Goal: Navigation & Orientation: Understand site structure

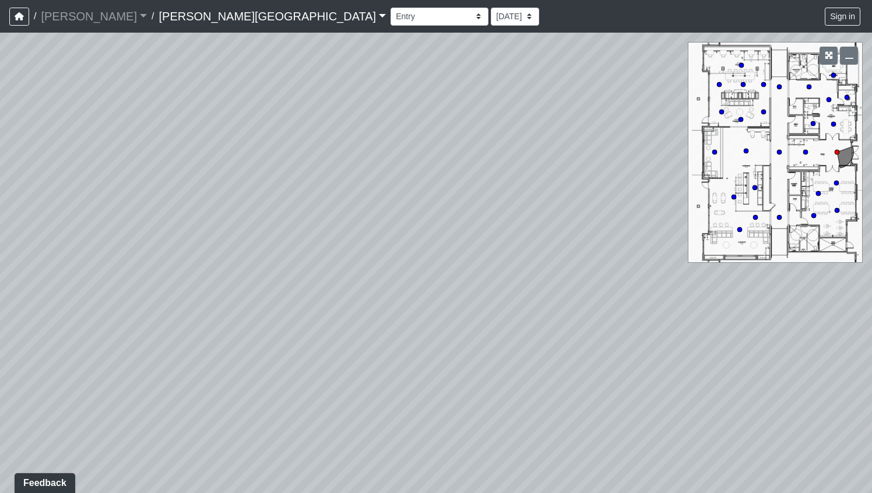
drag, startPoint x: 469, startPoint y: 309, endPoint x: 246, endPoint y: 210, distance: 244.2
click at [246, 210] on div "Loading... Clubroom - Entrance Loading... Entry - Booths Loading... Hallway 3 L…" at bounding box center [436, 263] width 872 height 460
drag, startPoint x: 410, startPoint y: 203, endPoint x: 0, endPoint y: 200, distance: 410.2
click at [0, 200] on div "Loading... Clubroom - Entrance Loading... Entry - Booths Loading... Hallway 3 L…" at bounding box center [436, 263] width 872 height 460
drag, startPoint x: 325, startPoint y: 247, endPoint x: 20, endPoint y: 177, distance: 313.2
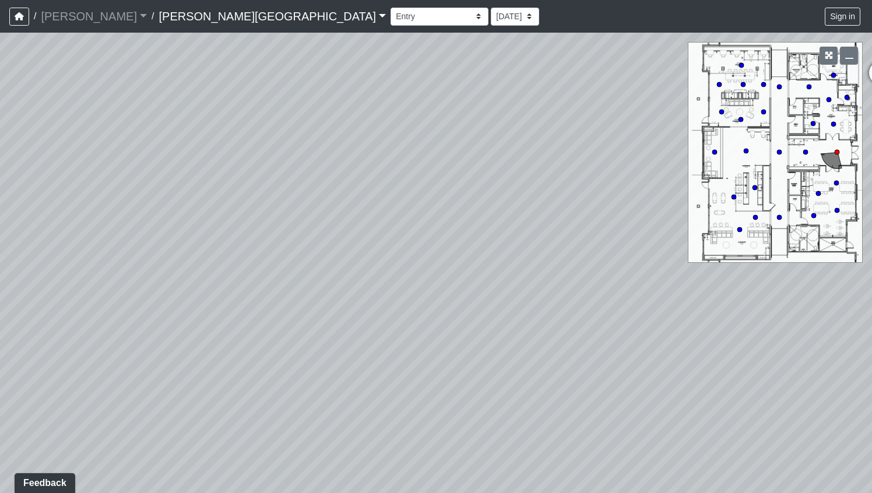
click at [20, 177] on div "Loading... Clubroom - Entrance Loading... Entry - Booths Loading... Hallway 3 L…" at bounding box center [436, 263] width 872 height 460
drag, startPoint x: 348, startPoint y: 216, endPoint x: 0, endPoint y: 278, distance: 354.0
click at [0, 278] on div "Loading... Clubroom - Entrance Loading... Entry - Booths Loading... Hallway 3 L…" at bounding box center [436, 263] width 872 height 460
drag, startPoint x: 310, startPoint y: 300, endPoint x: 314, endPoint y: 43, distance: 257.0
click at [314, 43] on div "Loading... Clubroom - Entrance Loading... Entry - Booths Loading... Hallway 3 L…" at bounding box center [436, 263] width 872 height 460
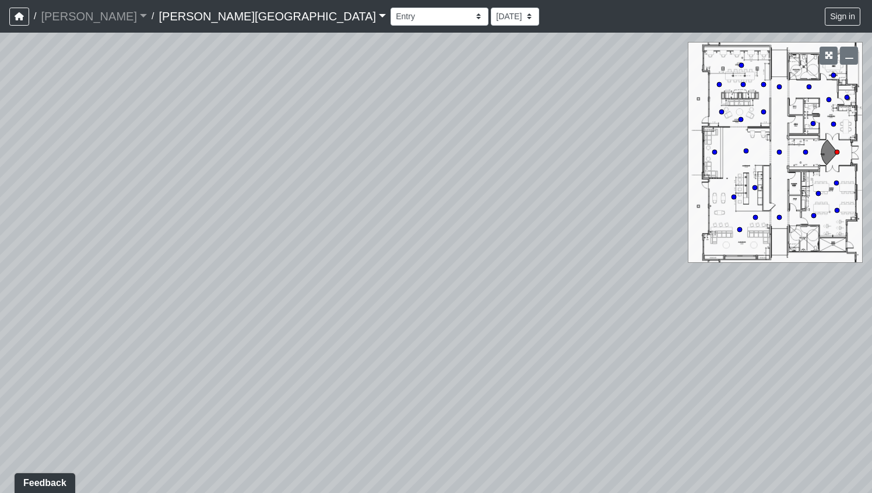
drag, startPoint x: 354, startPoint y: 133, endPoint x: 411, endPoint y: 17, distance: 129.3
click at [411, 17] on div "/ [PERSON_NAME] Loading... / [PERSON_NAME][GEOGRAPHIC_DATA][PERSON_NAME] Loadin…" at bounding box center [436, 246] width 872 height 493
drag, startPoint x: 438, startPoint y: 131, endPoint x: 449, endPoint y: 140, distance: 14.5
click at [449, 141] on div "Loading... Clubroom - Entrance Loading... Entry - Booths Loading... Hallway 3 L…" at bounding box center [436, 263] width 872 height 460
drag, startPoint x: 481, startPoint y: 301, endPoint x: 478, endPoint y: 488, distance: 186.5
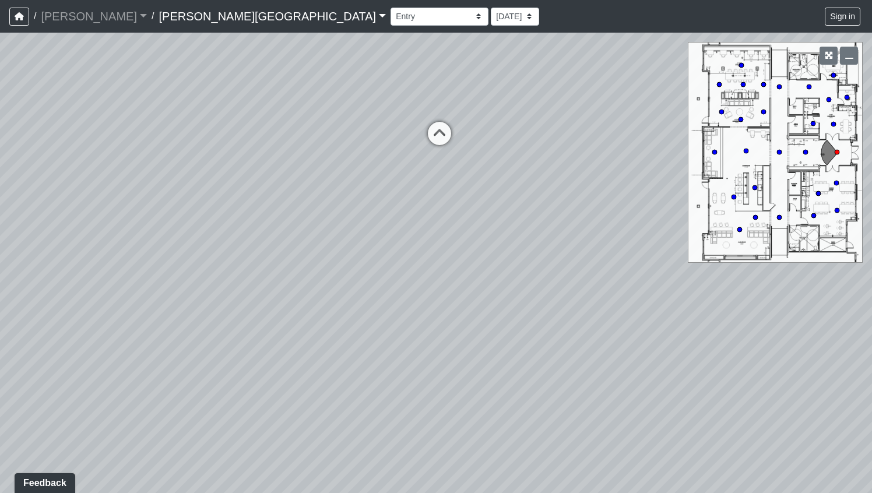
click at [478, 488] on div "Loading... Clubroom - Entrance Loading... Entry - Booths Loading... Hallway 3 L…" at bounding box center [436, 263] width 872 height 460
drag, startPoint x: 395, startPoint y: 272, endPoint x: 707, endPoint y: 324, distance: 316.6
click at [707, 325] on div "Loading... Clubroom - Entrance Loading... Entry - Booths Loading... Hallway 3 L…" at bounding box center [436, 263] width 872 height 460
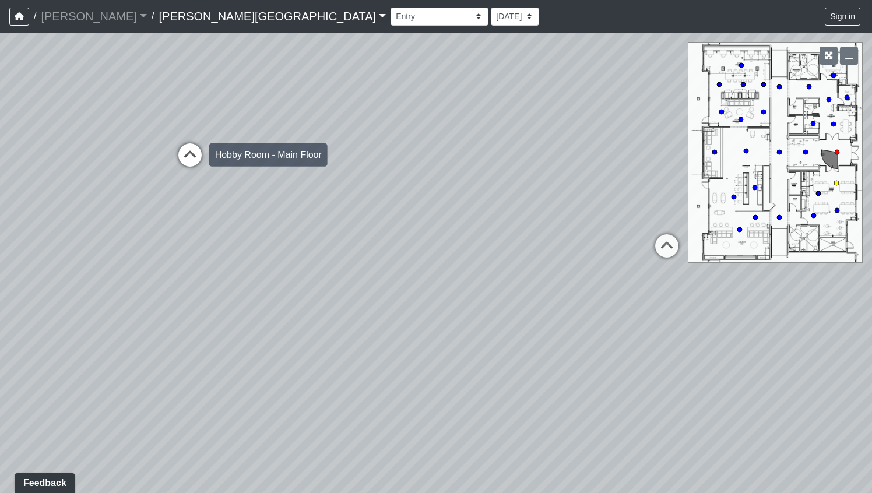
click at [188, 156] on icon at bounding box center [189, 160] width 35 height 35
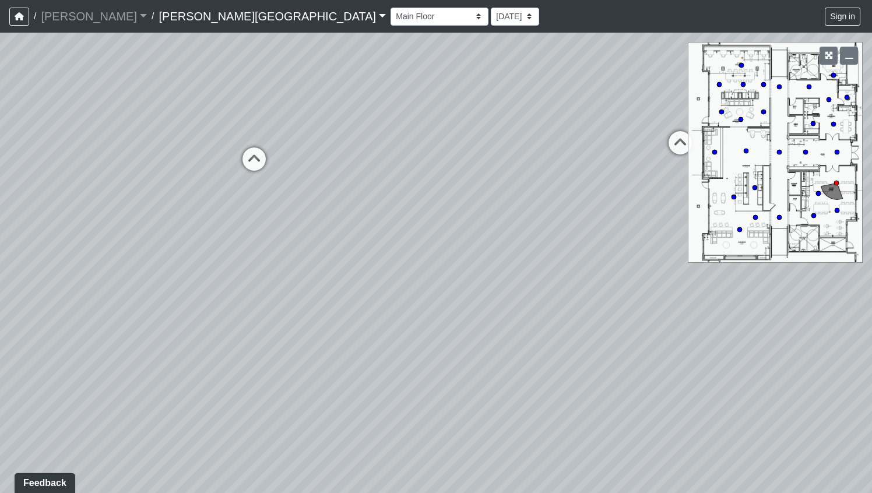
drag, startPoint x: 153, startPoint y: 196, endPoint x: 300, endPoint y: 192, distance: 146.9
click at [305, 194] on div "Loading... Clubroom - Entrance Loading... Entry - Booths Loading... Hallway 3 L…" at bounding box center [436, 263] width 872 height 460
click at [252, 160] on icon at bounding box center [252, 162] width 35 height 35
drag, startPoint x: 413, startPoint y: 231, endPoint x: 172, endPoint y: 342, distance: 264.6
click at [172, 342] on div "Loading... Clubroom - Entrance Loading... Entry - Booths Loading... Hallway 3 L…" at bounding box center [436, 263] width 872 height 460
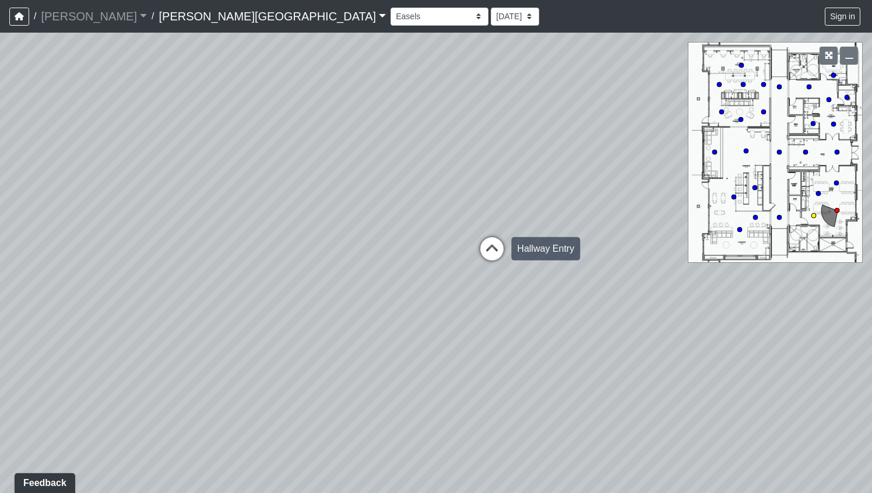
click at [488, 251] on icon at bounding box center [491, 254] width 35 height 35
drag, startPoint x: 515, startPoint y: 261, endPoint x: 315, endPoint y: 322, distance: 209.0
click at [315, 322] on div "Loading... Clubroom - Entrance Loading... Entry - Booths Loading... Hallway 3 L…" at bounding box center [436, 263] width 872 height 460
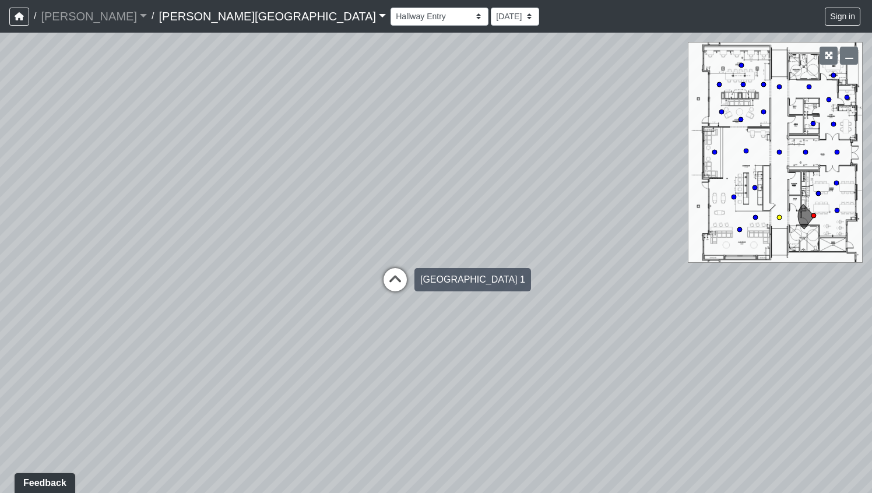
click at [396, 282] on icon at bounding box center [395, 285] width 35 height 35
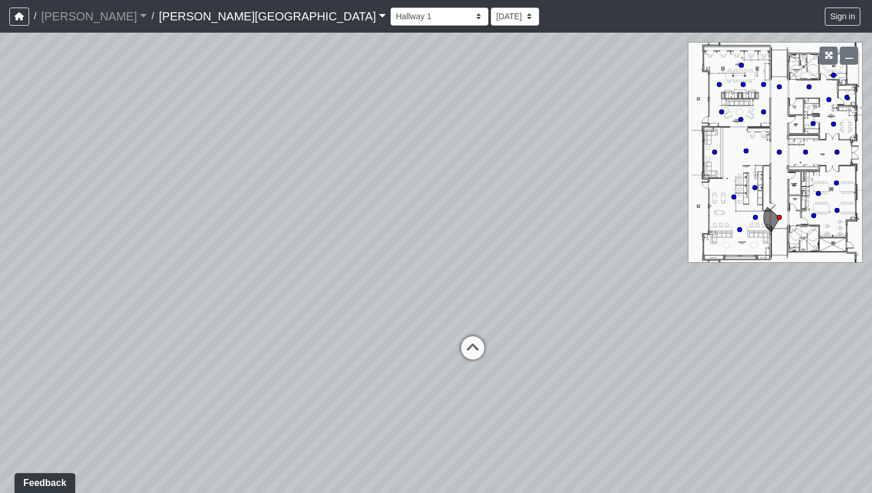
drag, startPoint x: 367, startPoint y: 342, endPoint x: 420, endPoint y: 245, distance: 110.0
click at [420, 245] on div "Loading... Clubroom - Entrance Loading... Entry - Booths Loading... Hallway 3 L…" at bounding box center [436, 263] width 872 height 460
click at [473, 332] on icon at bounding box center [472, 346] width 35 height 35
drag, startPoint x: 296, startPoint y: 356, endPoint x: 212, endPoint y: 349, distance: 84.8
click at [212, 349] on div "Loading... Clubroom - Entrance Loading... Entry - Booths Loading... Hallway 3 L…" at bounding box center [436, 263] width 872 height 460
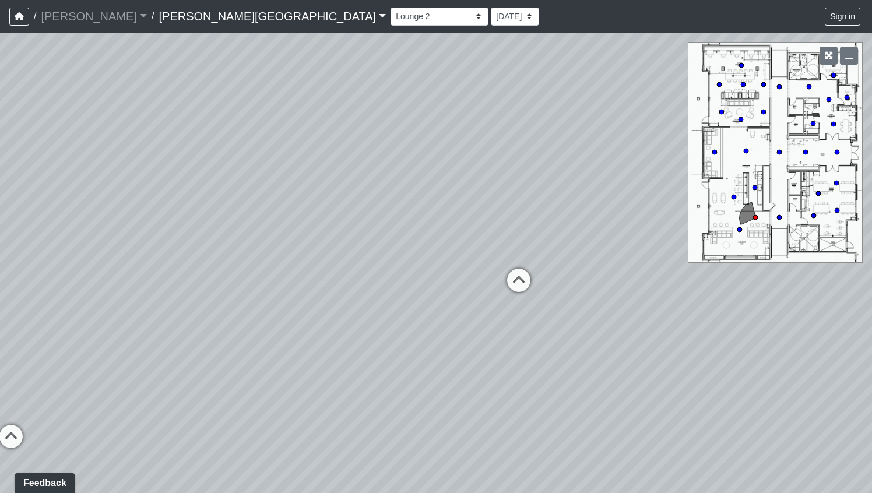
drag, startPoint x: 525, startPoint y: 295, endPoint x: 129, endPoint y: 276, distance: 396.1
click at [129, 276] on div "Loading... Clubroom - Entrance Loading... Entry - Booths Loading... Hallway 3 L…" at bounding box center [436, 263] width 872 height 460
drag, startPoint x: 448, startPoint y: 360, endPoint x: 131, endPoint y: 352, distance: 317.1
click at [131, 352] on div "Loading... Clubroom - Entrance Loading... Entry - Booths Loading... Hallway 3 L…" at bounding box center [436, 263] width 872 height 460
click at [463, 272] on icon at bounding box center [456, 281] width 35 height 35
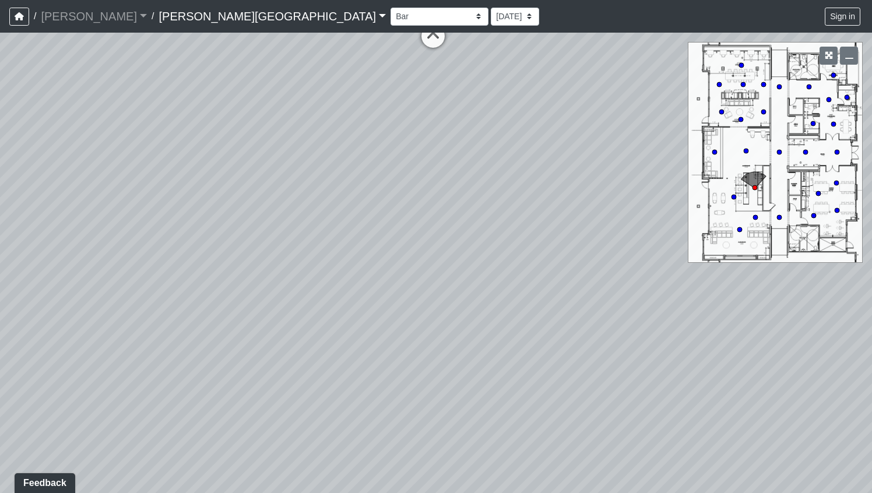
drag, startPoint x: 458, startPoint y: 272, endPoint x: 464, endPoint y: -45, distance: 317.0
click at [464, 0] on html "/ [PERSON_NAME] Loading... / [PERSON_NAME][GEOGRAPHIC_DATA][PERSON_NAME] Loadin…" at bounding box center [436, 246] width 872 height 493
drag, startPoint x: 451, startPoint y: 244, endPoint x: 462, endPoint y: -12, distance: 255.5
click at [462, 0] on html "/ [PERSON_NAME] Loading... / [PERSON_NAME][GEOGRAPHIC_DATA][PERSON_NAME] Loadin…" at bounding box center [436, 246] width 872 height 493
drag, startPoint x: 449, startPoint y: 312, endPoint x: 414, endPoint y: 267, distance: 56.1
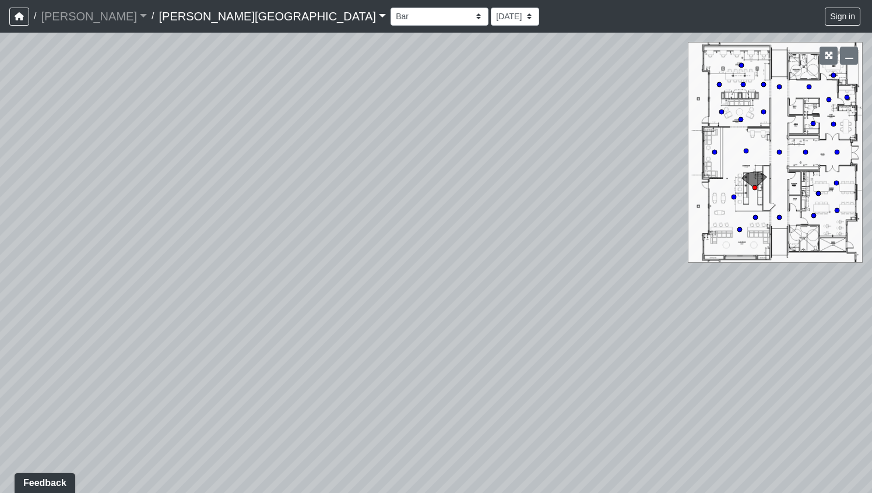
click at [414, 267] on div "Loading... Clubroom - Entrance Loading... Entry - Booths Loading... Hallway 3 L…" at bounding box center [436, 263] width 872 height 460
drag, startPoint x: 553, startPoint y: 337, endPoint x: 523, endPoint y: 309, distance: 40.8
click at [523, 309] on div "Loading... Clubroom - Entrance Loading... Entry - Booths Loading... Hallway 3 L…" at bounding box center [436, 263] width 872 height 460
drag, startPoint x: 459, startPoint y: 159, endPoint x: 441, endPoint y: 492, distance: 333.2
click at [443, 492] on div "Loading... Clubroom - Entrance Loading... Entry - Booths Loading... Hallway 3 L…" at bounding box center [436, 263] width 872 height 460
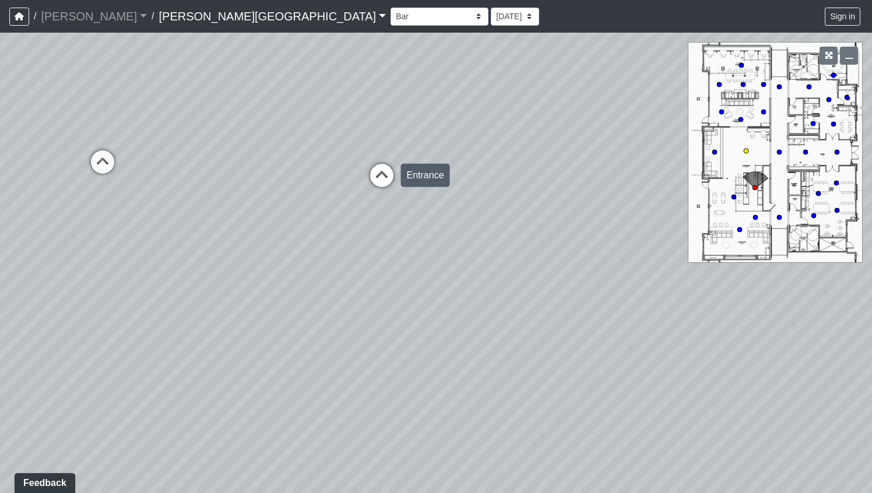
click at [373, 165] on icon at bounding box center [381, 181] width 35 height 35
drag, startPoint x: 261, startPoint y: 214, endPoint x: 448, endPoint y: 199, distance: 187.0
click at [449, 203] on div "Loading... Clubroom - Entrance Loading... Entry - Booths Loading... Hallway 3 L…" at bounding box center [436, 263] width 872 height 460
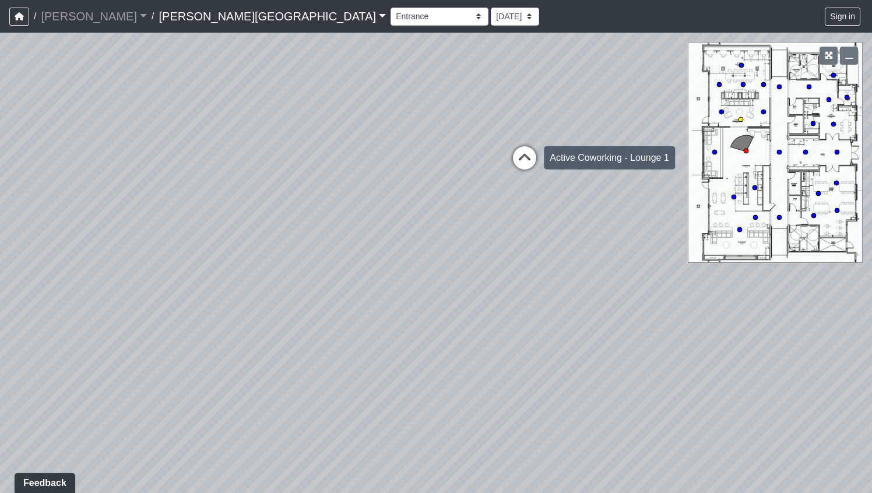
click at [523, 156] on icon at bounding box center [524, 163] width 35 height 35
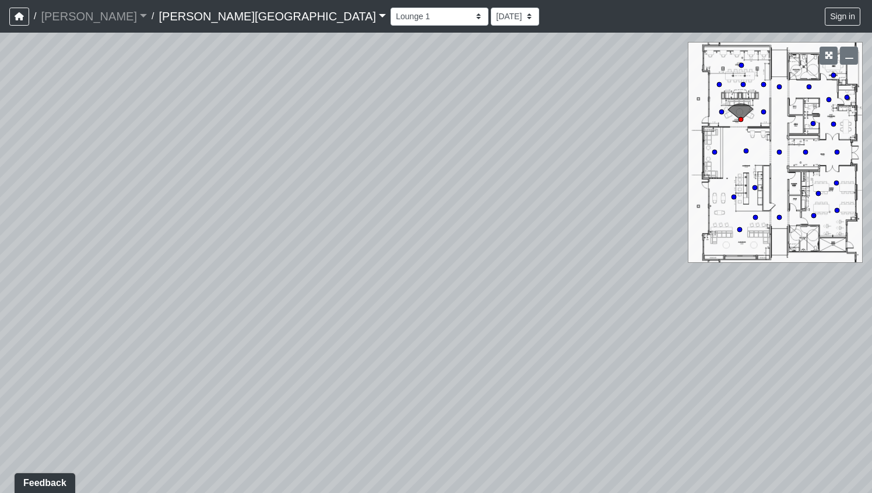
drag, startPoint x: 425, startPoint y: 279, endPoint x: 215, endPoint y: 200, distance: 224.0
click at [215, 200] on div "Loading... Clubroom - Entrance Loading... Entry - Booths Loading... Hallway 3 L…" at bounding box center [436, 263] width 872 height 460
drag, startPoint x: 465, startPoint y: 224, endPoint x: 43, endPoint y: 372, distance: 447.6
click at [43, 372] on div "Loading... Clubroom - Entrance Loading... Entry - Booths Loading... Hallway 3 L…" at bounding box center [436, 263] width 872 height 460
click at [477, 147] on icon at bounding box center [475, 153] width 35 height 35
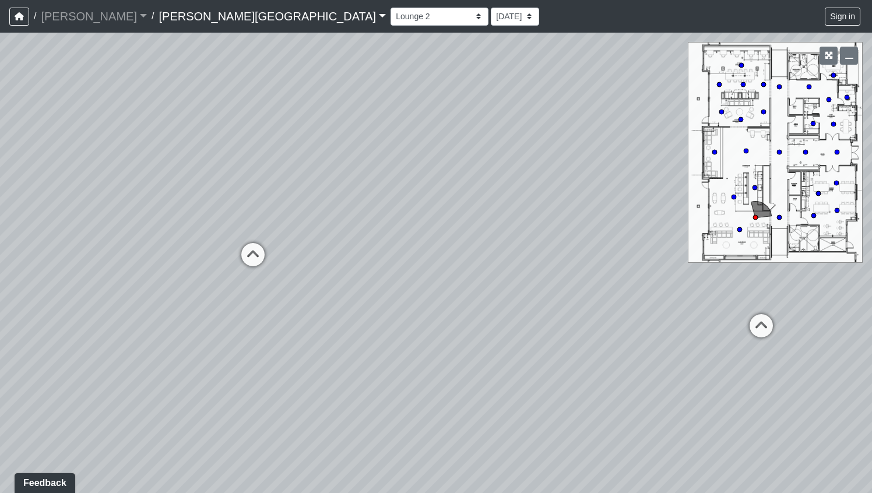
drag, startPoint x: 256, startPoint y: 347, endPoint x: 406, endPoint y: 332, distance: 149.9
click at [439, 338] on div "Loading... Clubroom - Entrance Loading... Entry - Booths Loading... Hallway 3 L…" at bounding box center [436, 263] width 872 height 460
drag, startPoint x: 708, startPoint y: 315, endPoint x: 475, endPoint y: 310, distance: 233.1
click at [475, 310] on div "Loading... Clubroom - Entrance Loading... Entry - Booths Loading... Hallway 3 L…" at bounding box center [436, 263] width 872 height 460
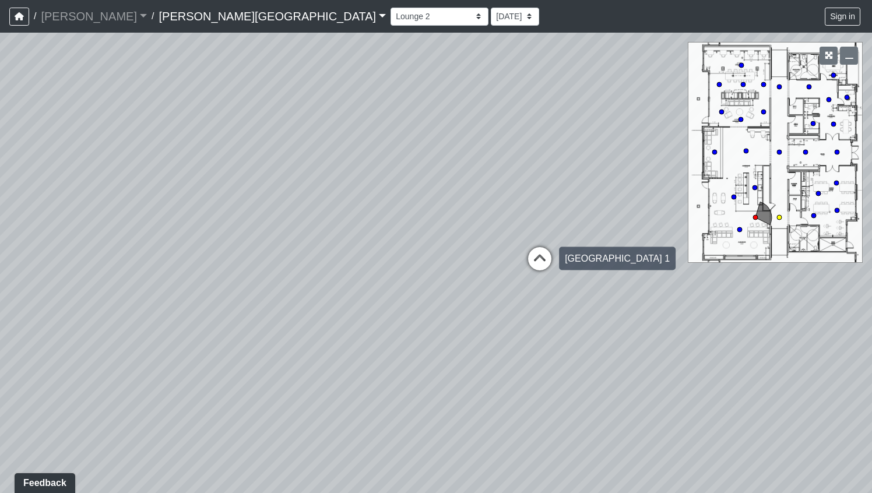
click at [538, 258] on icon at bounding box center [539, 264] width 35 height 35
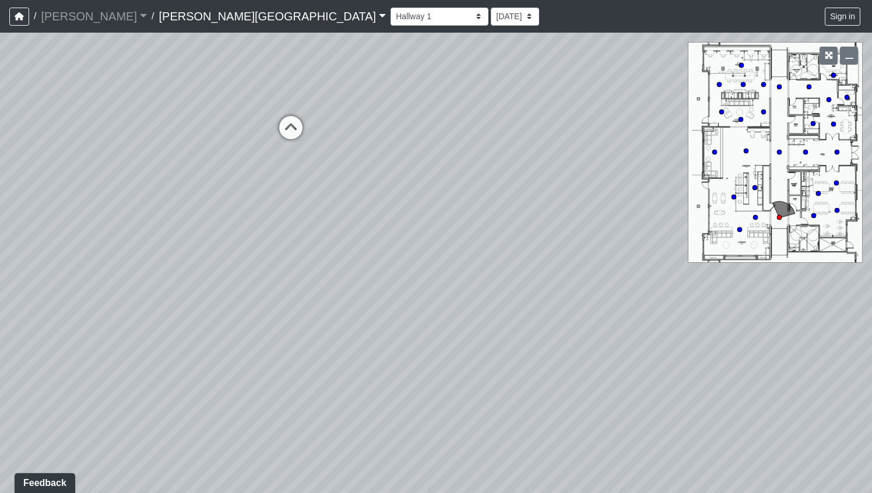
drag, startPoint x: 331, startPoint y: 266, endPoint x: 708, endPoint y: 281, distance: 377.3
click at [707, 281] on div "Loading... Clubroom - Entrance Loading... Entry - Booths Loading... Hallway 3 L…" at bounding box center [436, 263] width 872 height 460
click at [346, 141] on icon at bounding box center [344, 147] width 35 height 35
click at [348, 189] on icon at bounding box center [348, 196] width 35 height 35
click at [344, 191] on div "Loading... Clubroom - Entrance Loading... Entry - Booths Loading... Hallway 3 L…" at bounding box center [436, 263] width 872 height 460
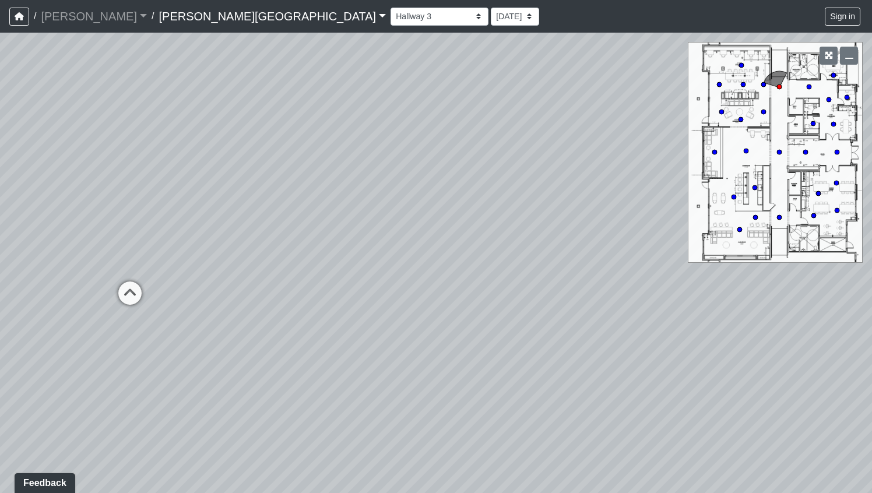
drag, startPoint x: 302, startPoint y: 231, endPoint x: 610, endPoint y: 47, distance: 358.6
click at [610, 47] on div "Loading... Clubroom - Entrance Loading... Entry - Booths Loading... Hallway 3 L…" at bounding box center [436, 263] width 872 height 460
click at [132, 291] on icon at bounding box center [131, 297] width 35 height 35
drag, startPoint x: 267, startPoint y: 115, endPoint x: 213, endPoint y: 372, distance: 262.5
click at [213, 372] on div "Loading... Clubroom - Entrance Loading... Entry - Booths Loading... Hallway 3 L…" at bounding box center [436, 263] width 872 height 460
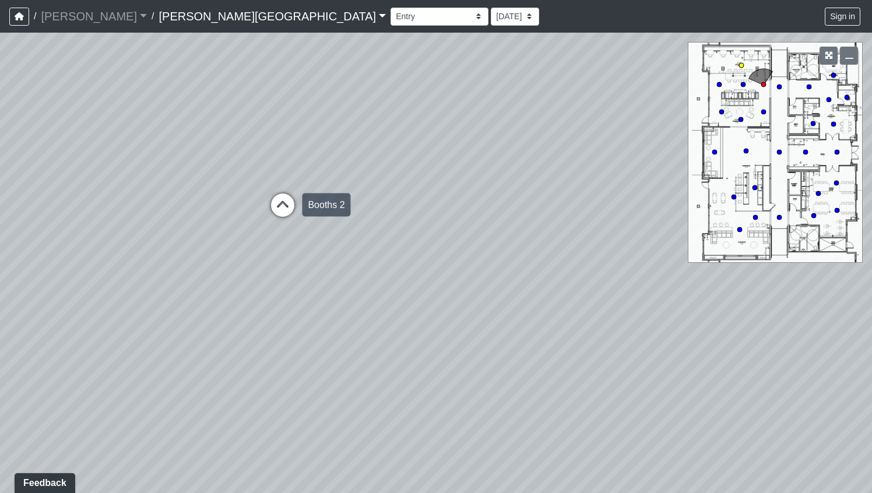
click at [281, 206] on icon at bounding box center [282, 210] width 35 height 35
drag, startPoint x: 477, startPoint y: 224, endPoint x: 355, endPoint y: 251, distance: 124.8
click at [355, 251] on div "Loading... Clubroom - Entrance Loading... Entry - Booths Loading... Hallway 3 L…" at bounding box center [436, 263] width 872 height 460
drag, startPoint x: 165, startPoint y: 340, endPoint x: 575, endPoint y: 227, distance: 425.1
click at [576, 230] on div "Loading... Clubroom - Entrance Loading... Entry - Booths Loading... Hallway 3 L…" at bounding box center [436, 263] width 872 height 460
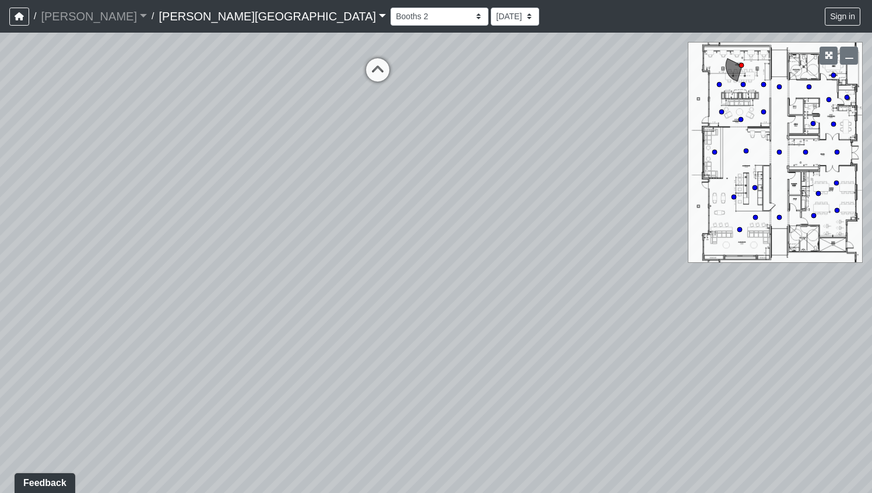
drag, startPoint x: 221, startPoint y: 293, endPoint x: 663, endPoint y: 252, distance: 443.6
click at [663, 252] on div "Loading... Clubroom - Entrance Loading... Entry - Booths Loading... Hallway 3 L…" at bounding box center [436, 263] width 872 height 460
click at [382, 71] on icon at bounding box center [375, 70] width 35 height 35
drag, startPoint x: 222, startPoint y: 124, endPoint x: 656, endPoint y: 55, distance: 438.9
click at [656, 55] on div "Loading... Clubroom - Entrance Loading... Entry - Booths Loading... Hallway 3 L…" at bounding box center [436, 263] width 872 height 460
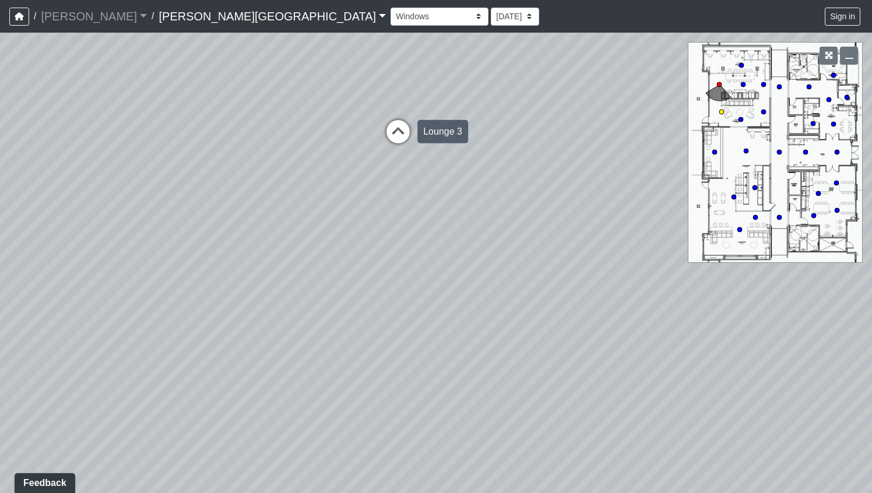
click at [401, 128] on icon at bounding box center [398, 137] width 35 height 35
drag, startPoint x: 228, startPoint y: 192, endPoint x: 723, endPoint y: 79, distance: 506.8
click at [723, 79] on div "Loading... Clubroom - Entrance Loading... Entry - Booths Loading... Hallway 3 L…" at bounding box center [436, 263] width 872 height 460
drag, startPoint x: 482, startPoint y: 122, endPoint x: 487, endPoint y: 407, distance: 285.0
click at [487, 407] on div "Loading... Clubroom - Entrance Loading... Entry - Booths Loading... Hallway 3 L…" at bounding box center [436, 263] width 872 height 460
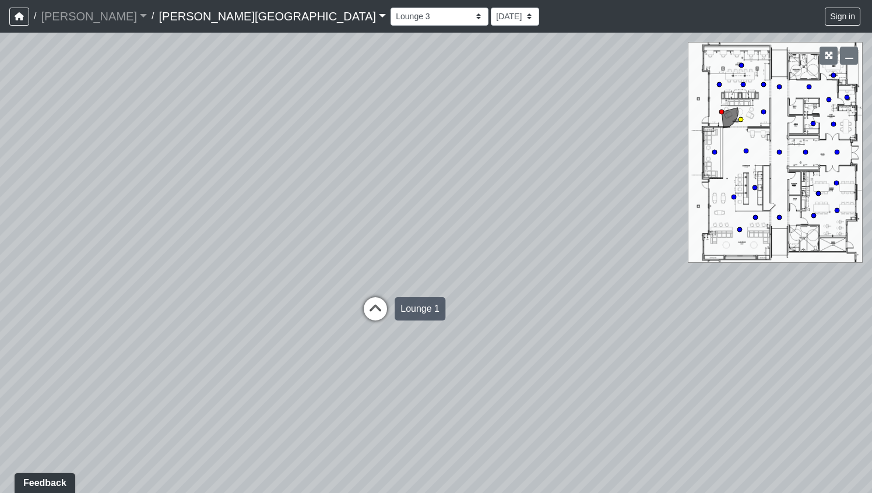
click at [372, 308] on icon at bounding box center [375, 314] width 35 height 35
drag, startPoint x: 546, startPoint y: 278, endPoint x: 140, endPoint y: 320, distance: 408.4
click at [140, 319] on div "Loading... Clubroom - Entrance Loading... Entry - Booths Loading... Hallway 3 L…" at bounding box center [436, 263] width 872 height 460
click at [445, 323] on icon at bounding box center [441, 326] width 35 height 35
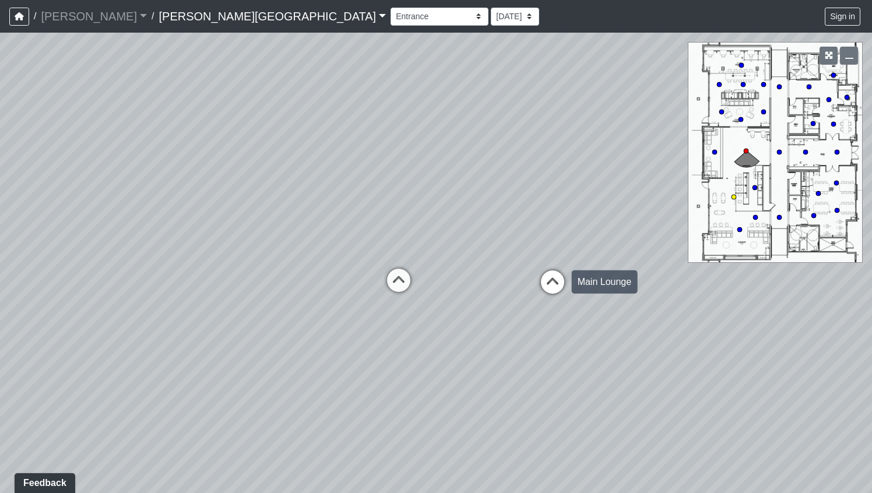
click at [555, 277] on icon at bounding box center [552, 287] width 35 height 35
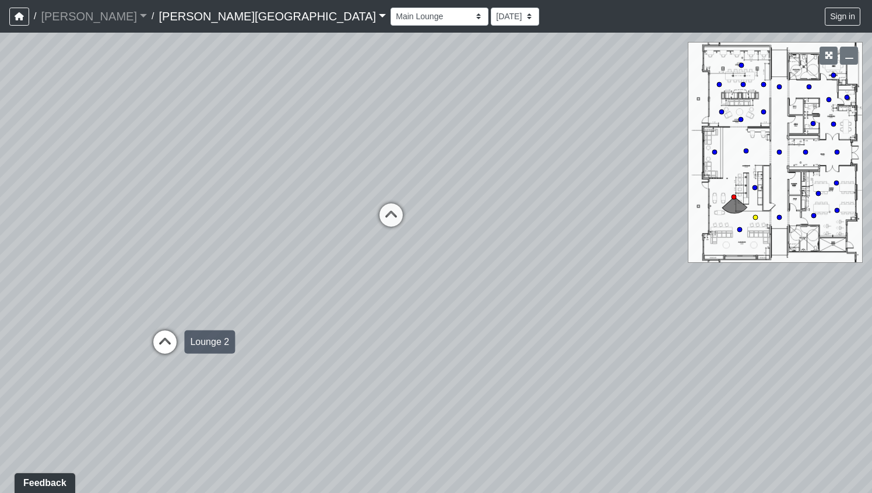
click at [165, 342] on icon at bounding box center [164, 347] width 35 height 35
drag, startPoint x: 144, startPoint y: 341, endPoint x: 600, endPoint y: 213, distance: 474.1
click at [600, 213] on div "Loading... Clubroom - Entrance Loading... Entry - Booths Loading... Hallway 3 L…" at bounding box center [436, 263] width 872 height 460
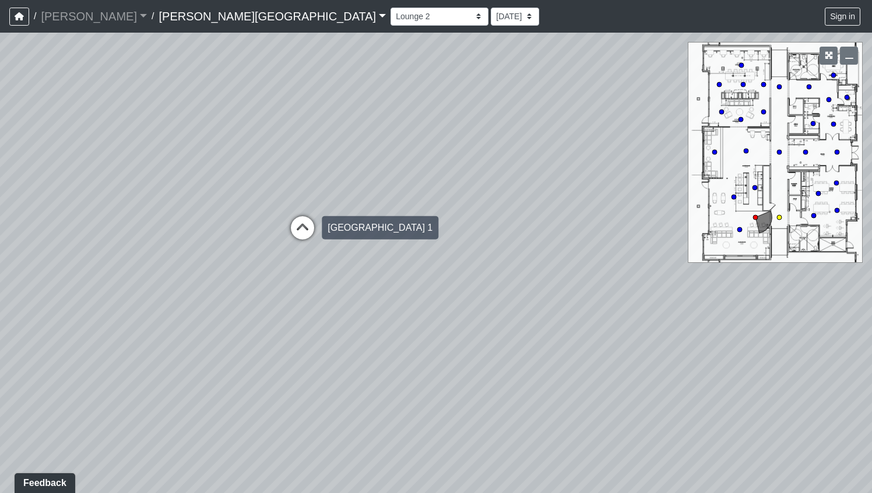
click at [297, 224] on icon at bounding box center [302, 233] width 35 height 35
drag, startPoint x: 319, startPoint y: 191, endPoint x: 0, endPoint y: 295, distance: 335.2
click at [0, 295] on div "Loading... Clubroom - Entrance Loading... Entry - Booths Loading... Hallway 3 L…" at bounding box center [436, 263] width 872 height 460
drag, startPoint x: 275, startPoint y: 252, endPoint x: 191, endPoint y: 256, distance: 84.0
click at [200, 260] on div "Loading... Clubroom - Entrance Loading... Entry - Booths Loading... Hallway 3 L…" at bounding box center [436, 263] width 872 height 460
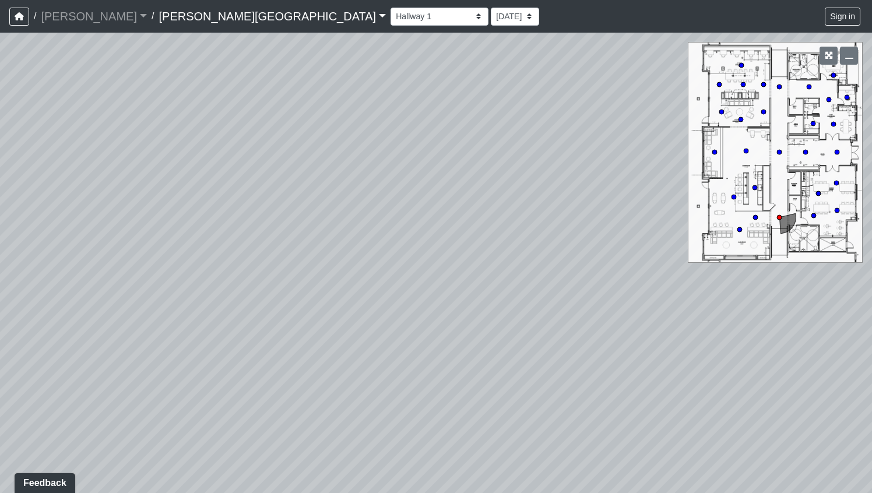
drag, startPoint x: 117, startPoint y: 333, endPoint x: 522, endPoint y: 202, distance: 426.2
click at [586, 148] on div "Loading... Clubroom - Entrance Loading... Entry - Booths Loading... Hallway 3 L…" at bounding box center [436, 263] width 872 height 460
drag, startPoint x: 265, startPoint y: 151, endPoint x: 323, endPoint y: 408, distance: 264.2
click at [325, 410] on div "Loading... Clubroom - Entrance Loading... Entry - Booths Loading... Hallway 3 L…" at bounding box center [436, 263] width 872 height 460
drag, startPoint x: 200, startPoint y: 377, endPoint x: 636, endPoint y: 163, distance: 486.0
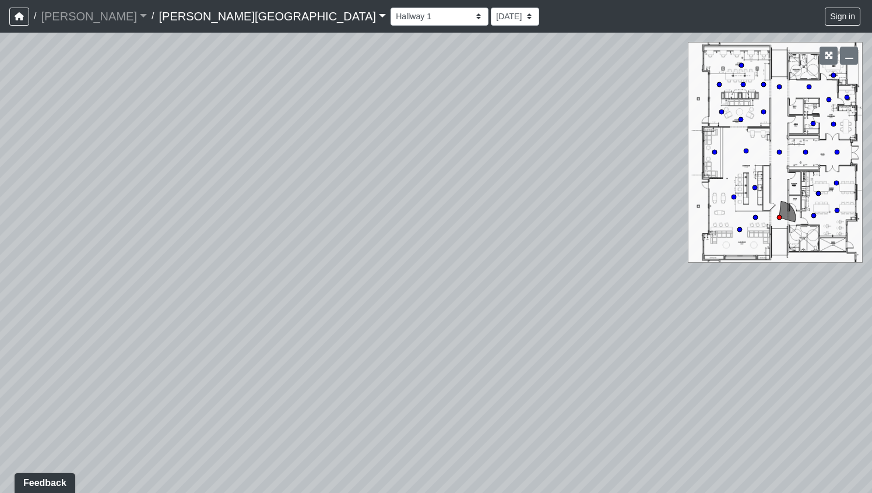
click at [636, 163] on div "Loading... Clubroom - Entrance Loading... Entry - Booths Loading... Hallway 3 L…" at bounding box center [436, 263] width 872 height 460
drag, startPoint x: 305, startPoint y: 165, endPoint x: 508, endPoint y: 414, distance: 320.5
click at [508, 414] on div "Loading... Clubroom - Entrance Loading... Entry - Booths Loading... Hallway 3 L…" at bounding box center [436, 263] width 872 height 460
click at [288, 228] on icon at bounding box center [292, 224] width 35 height 35
click at [291, 270] on icon at bounding box center [293, 272] width 35 height 35
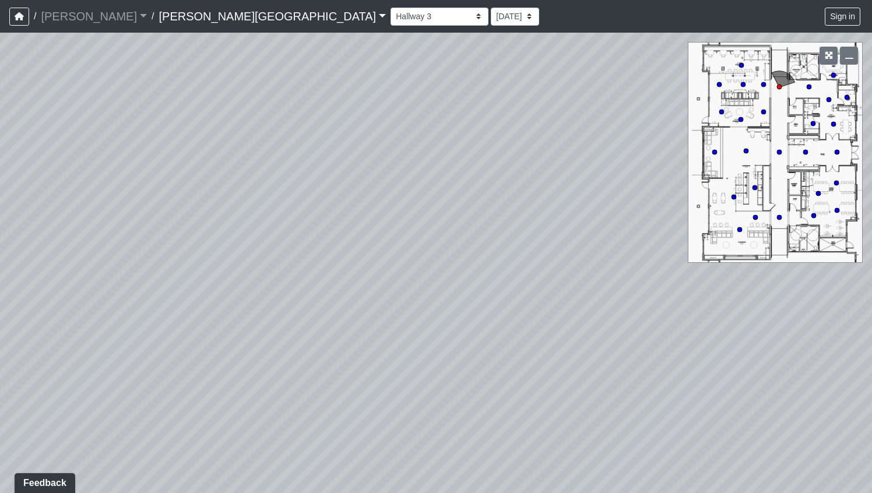
drag, startPoint x: 308, startPoint y: 265, endPoint x: 0, endPoint y: 330, distance: 315.2
click at [0, 330] on div "Loading... Clubroom - Entrance Loading... Entry - Booths Loading... Hallway 3 L…" at bounding box center [436, 263] width 872 height 460
click at [538, 287] on icon at bounding box center [539, 293] width 35 height 35
click at [409, 290] on icon at bounding box center [409, 293] width 35 height 35
drag, startPoint x: 214, startPoint y: 354, endPoint x: 567, endPoint y: 279, distance: 361.0
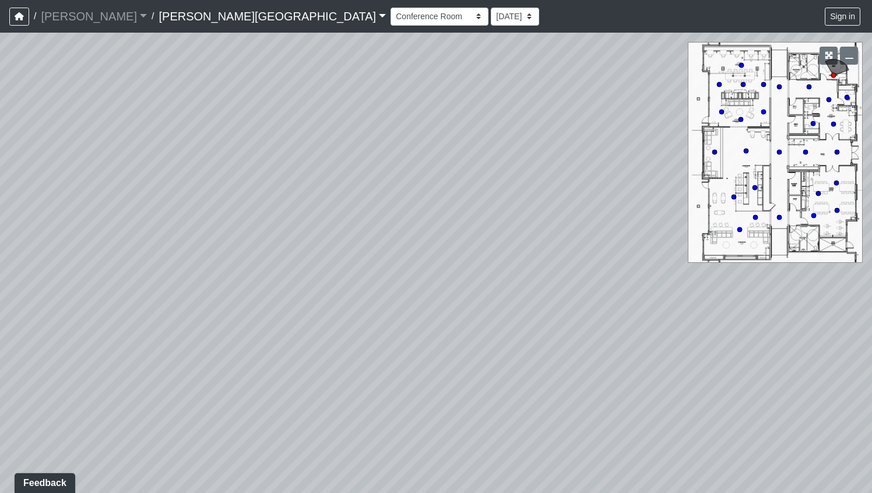
click at [567, 279] on div "Loading... Clubroom - Entrance Loading... Entry - Booths Loading... Hallway 3 L…" at bounding box center [436, 263] width 872 height 460
drag, startPoint x: 230, startPoint y: 381, endPoint x: 871, endPoint y: 176, distance: 672.8
click at [871, 176] on div "Loading... Clubroom - Entrance Loading... Entry - Booths Loading... Hallway 3 L…" at bounding box center [436, 263] width 872 height 460
drag, startPoint x: 416, startPoint y: 203, endPoint x: 724, endPoint y: 491, distance: 421.8
click at [727, 491] on div "Loading... Clubroom - Entrance Loading... Entry - Booths Loading... Hallway 3 L…" at bounding box center [436, 263] width 872 height 460
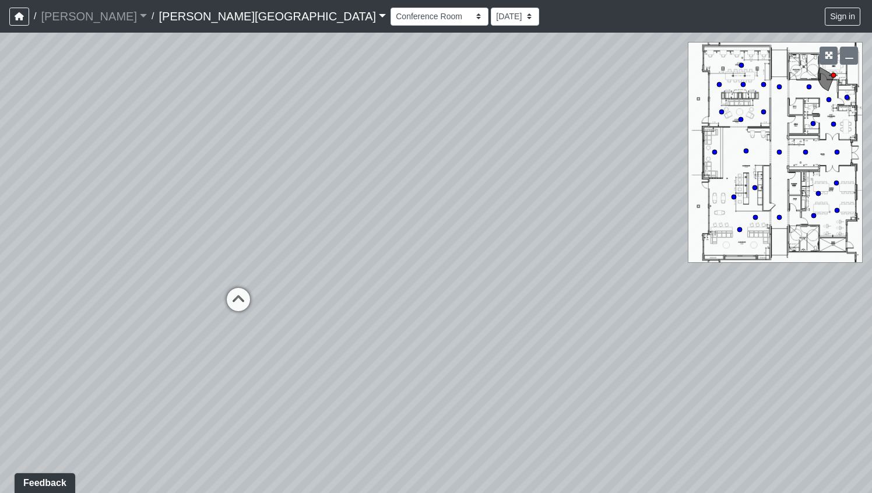
drag, startPoint x: 411, startPoint y: 410, endPoint x: 638, endPoint y: 426, distance: 227.3
click at [630, 431] on div "Loading... Clubroom - Entrance Loading... Entry - Booths Loading... Hallway 3 L…" at bounding box center [436, 263] width 872 height 460
click at [436, 321] on icon at bounding box center [430, 324] width 35 height 35
drag, startPoint x: 369, startPoint y: 357, endPoint x: 832, endPoint y: 235, distance: 478.4
click at [832, 235] on div "Loading... Clubroom - Entrance Loading... Entry - Booths Loading... Hallway 3 L…" at bounding box center [436, 263] width 872 height 460
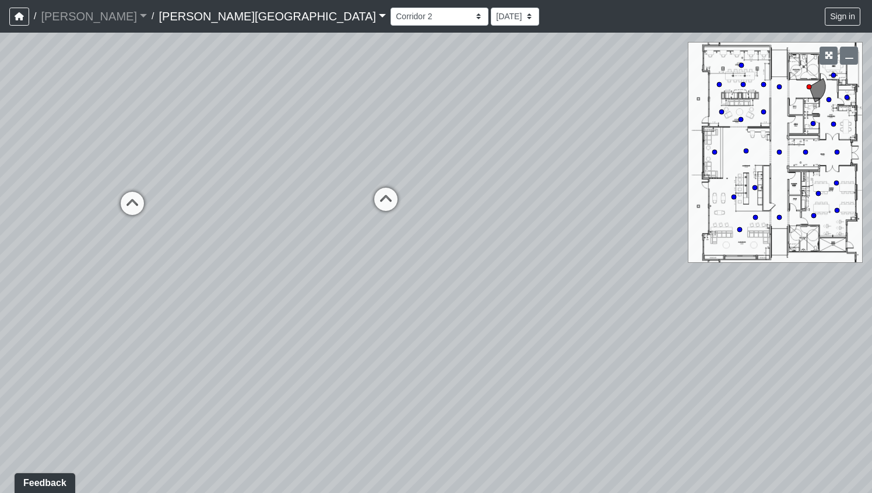
drag, startPoint x: 352, startPoint y: 255, endPoint x: 707, endPoint y: 235, distance: 356.0
click at [707, 235] on div "Loading... Clubroom - Entrance Loading... Entry - Booths Loading... Hallway 3 L…" at bounding box center [436, 263] width 872 height 460
click at [388, 205] on icon at bounding box center [385, 205] width 35 height 35
drag, startPoint x: 647, startPoint y: 252, endPoint x: 201, endPoint y: 366, distance: 460.7
click at [201, 366] on div "Loading... Clubroom - Entrance Loading... Entry - Booths Loading... Hallway 3 L…" at bounding box center [436, 263] width 872 height 460
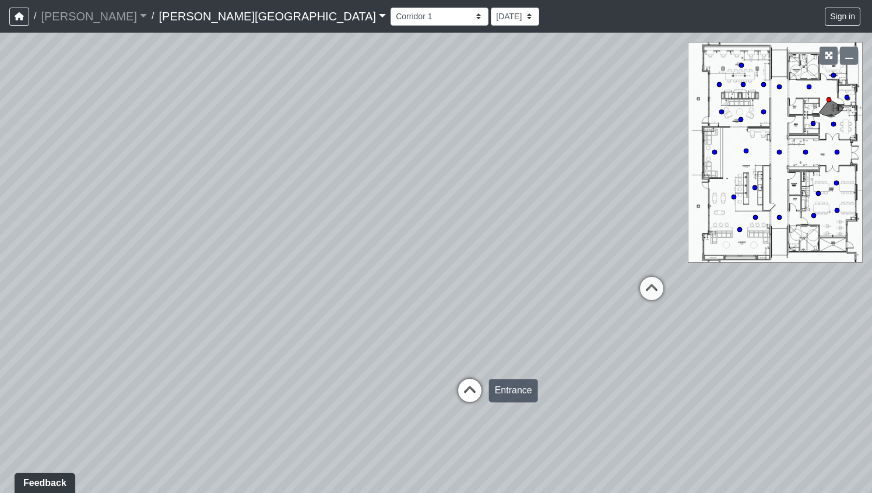
click at [474, 382] on icon at bounding box center [469, 396] width 35 height 35
drag, startPoint x: 635, startPoint y: 406, endPoint x: 23, endPoint y: 418, distance: 612.5
click at [23, 418] on div "Loading... Clubroom - Entrance Loading... Entry - Booths Loading... Hallway 3 L…" at bounding box center [436, 263] width 872 height 460
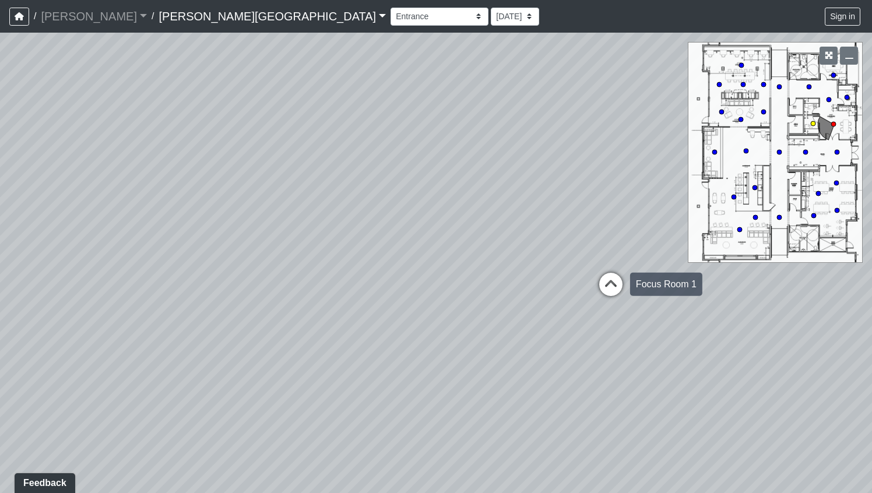
click at [610, 282] on icon at bounding box center [610, 290] width 35 height 35
select select "d31ZcGSxdwRXHKbpvkiSNa"
drag, startPoint x: 562, startPoint y: 337, endPoint x: 339, endPoint y: 253, distance: 238.1
click at [339, 253] on div "Loading... Clubroom - Entrance Loading... Entry - Booths Loading... Hallway 3 L…" at bounding box center [436, 263] width 872 height 460
